Goal: Navigation & Orientation: Understand site structure

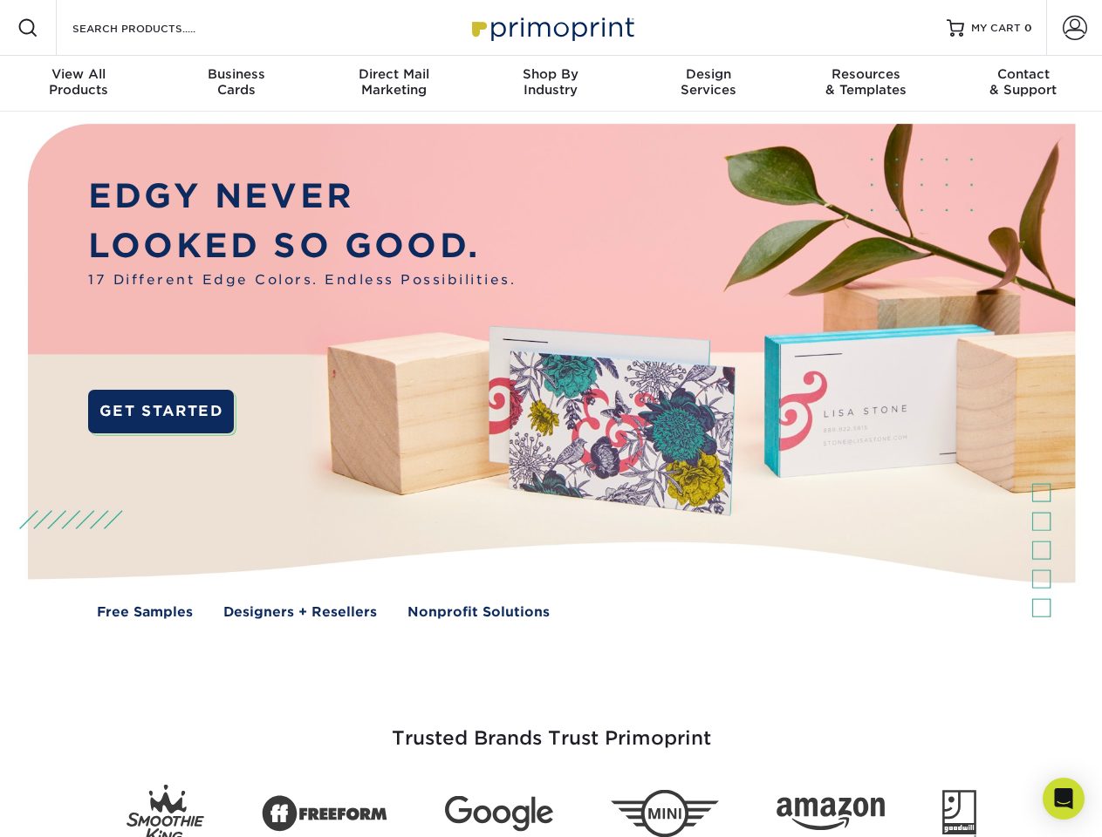
click at [550, 419] on img at bounding box center [550, 384] width 1090 height 545
click at [28, 28] on span at bounding box center [27, 27] width 21 height 21
click at [1074, 28] on span at bounding box center [1075, 28] width 24 height 24
click at [79, 84] on div "View All Products" at bounding box center [78, 81] width 157 height 31
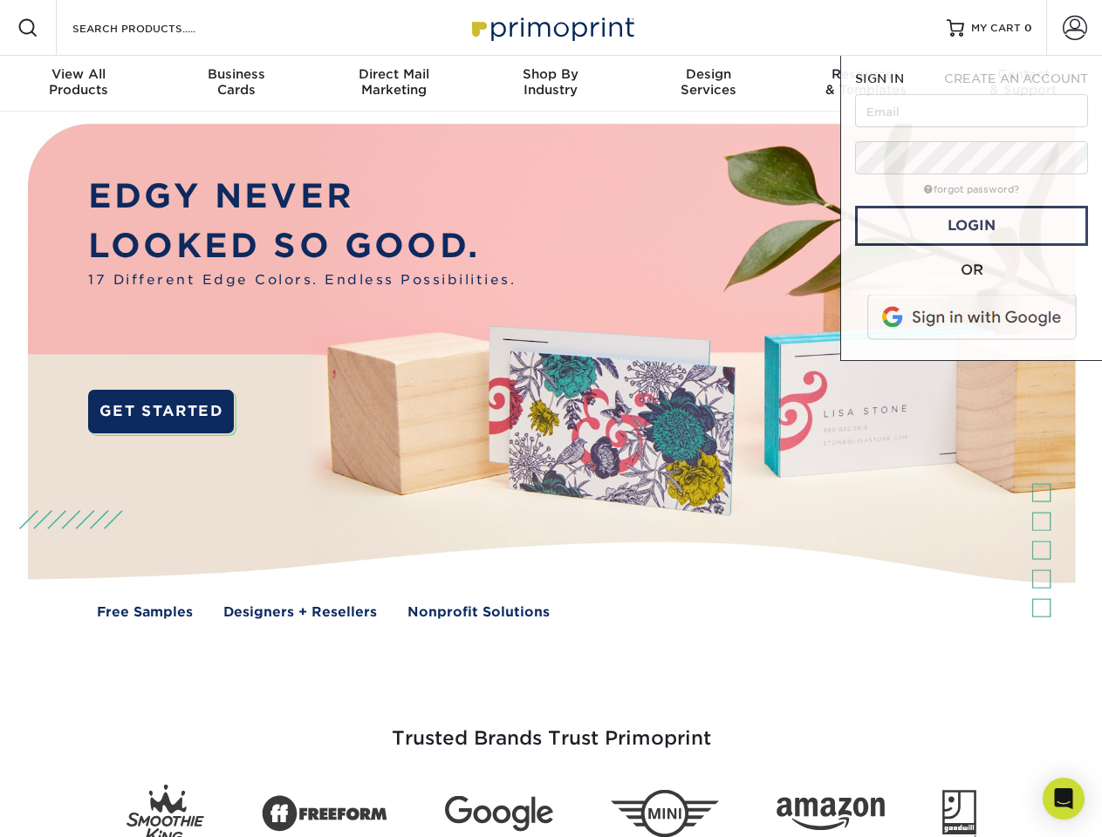
click at [236, 84] on div "Business Cards" at bounding box center [235, 81] width 157 height 31
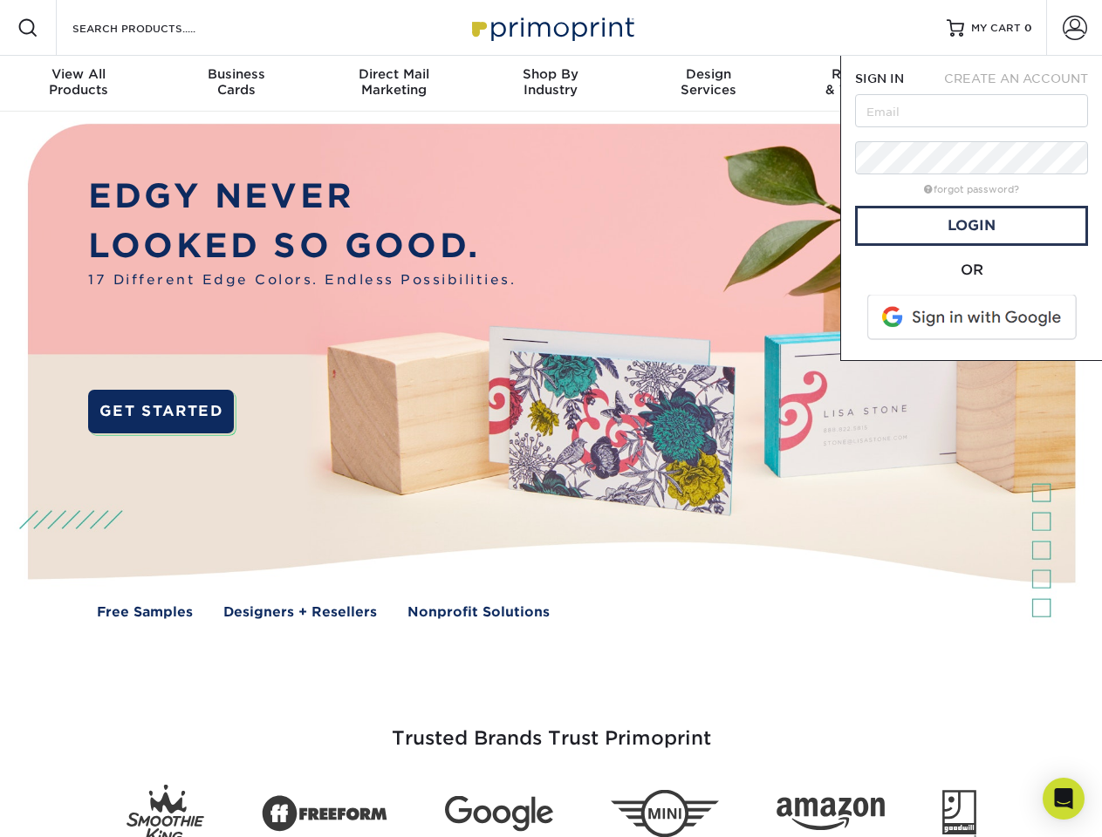
click at [393, 84] on div "Direct Mail Marketing" at bounding box center [393, 81] width 157 height 31
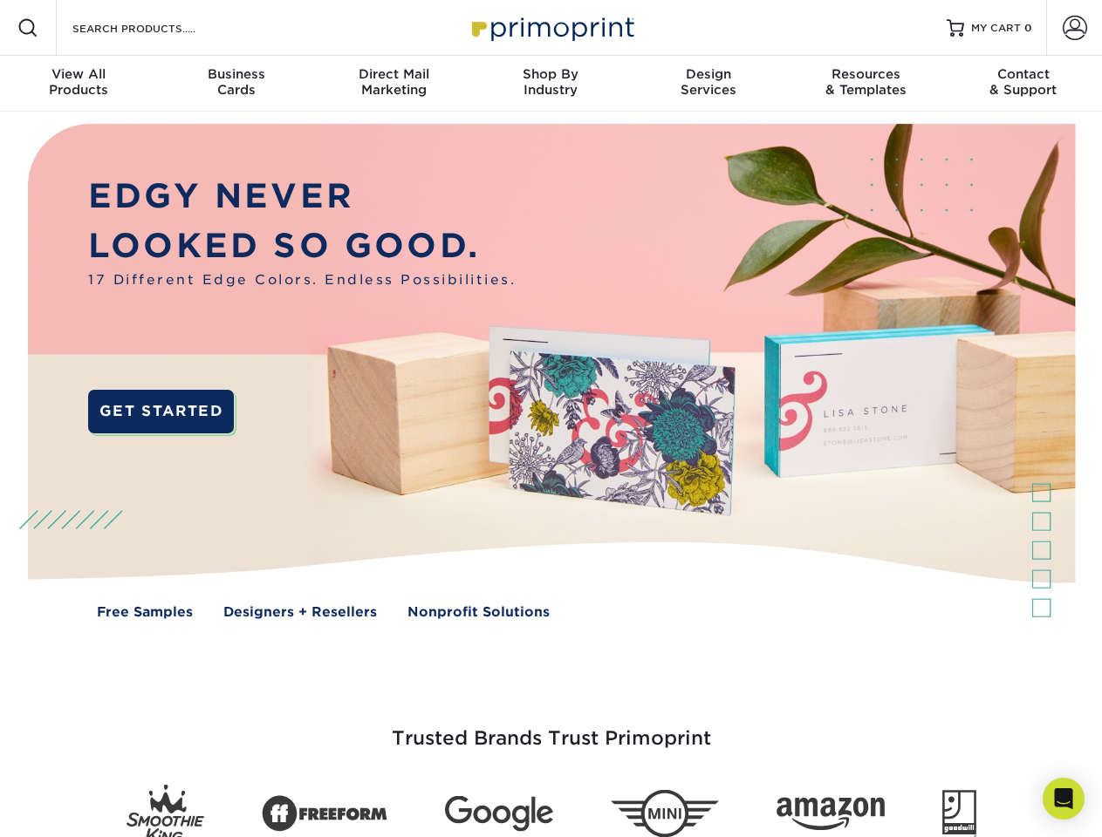
click at [550, 84] on div "Shop By Industry" at bounding box center [550, 81] width 157 height 31
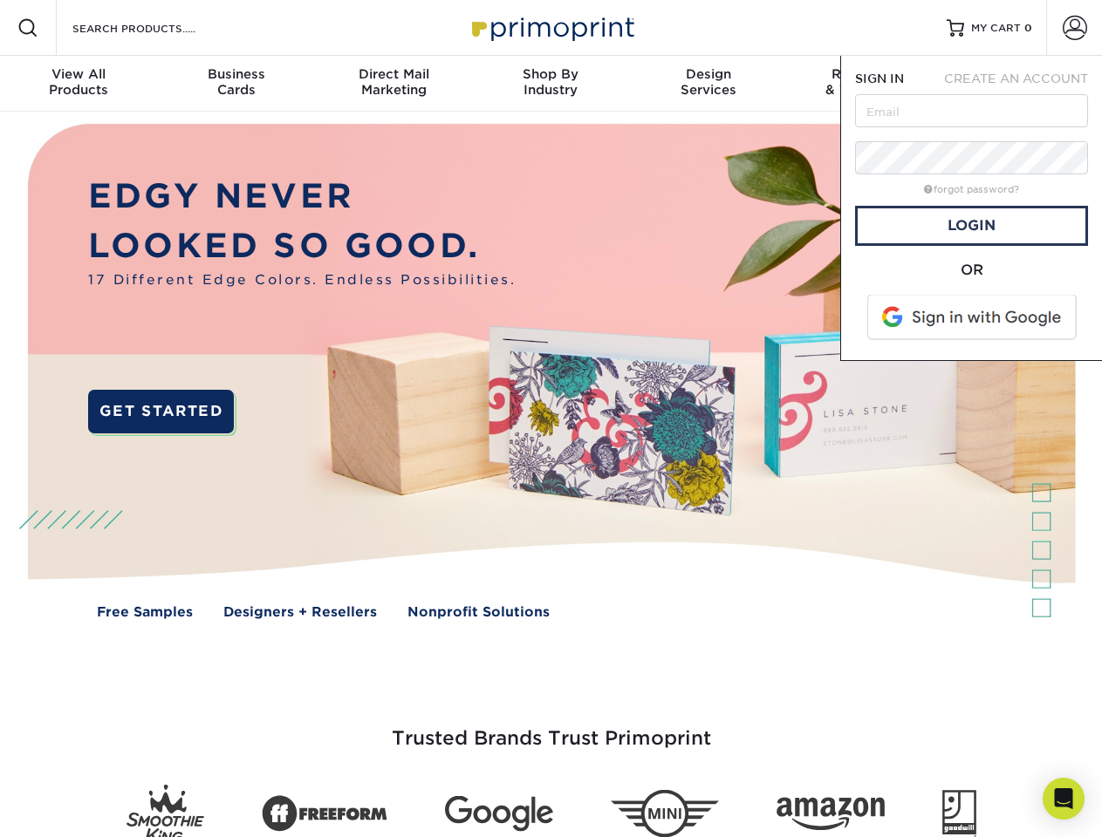
click at [708, 84] on div "Design Services" at bounding box center [708, 81] width 157 height 31
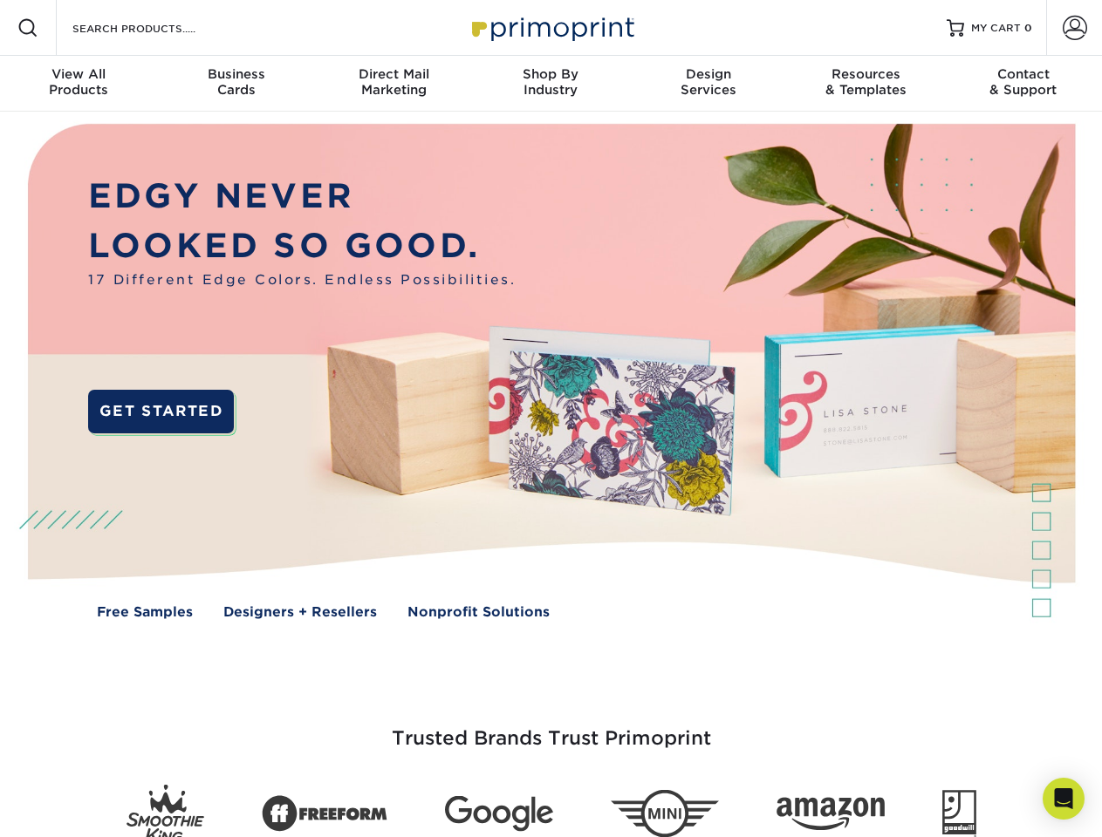
click at [865, 84] on span "SIGN IN" at bounding box center [879, 79] width 49 height 14
click at [1023, 84] on nav "Resources Menu Search Products Account SIGN IN CREATE AN ACCOUNT forgot passwor…" at bounding box center [551, 56] width 1102 height 112
